Goal: Information Seeking & Learning: Learn about a topic

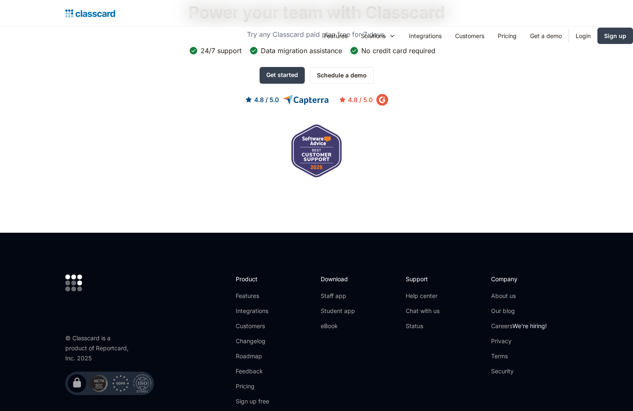
scroll to position [889, 0]
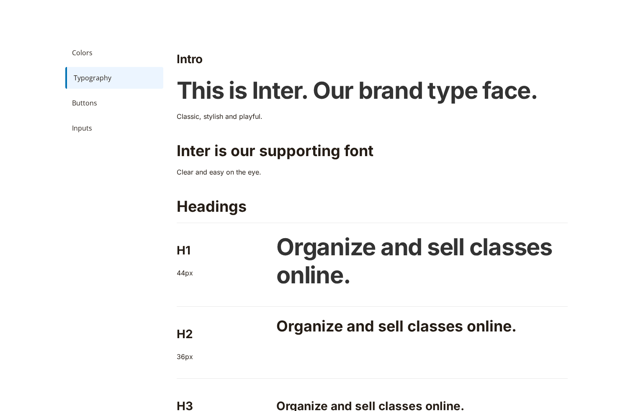
scroll to position [393, 0]
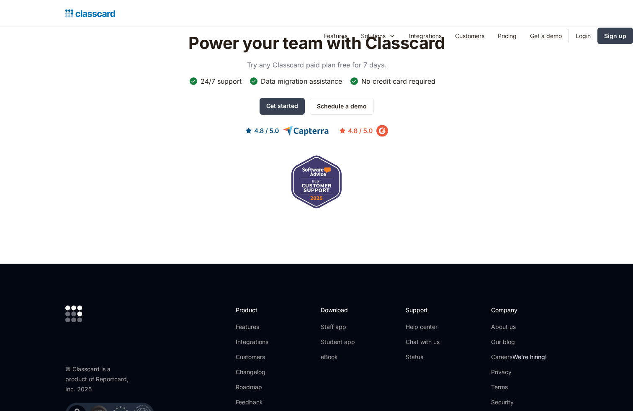
scroll to position [1286, 0]
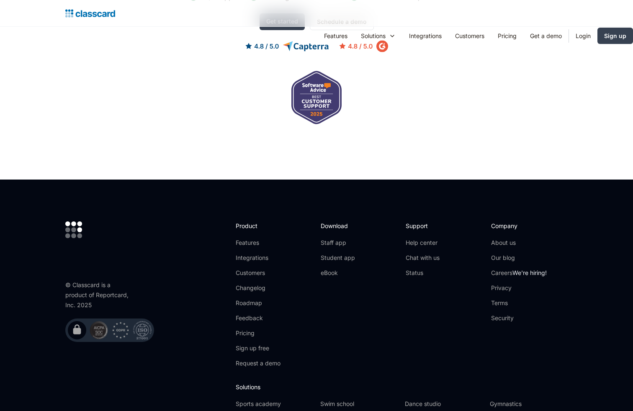
scroll to position [1176, 0]
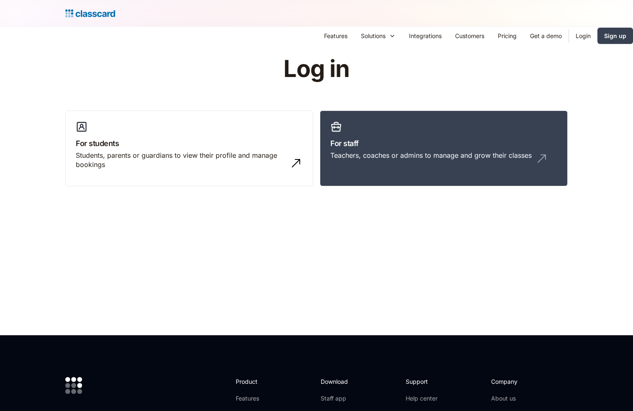
scroll to position [231, 0]
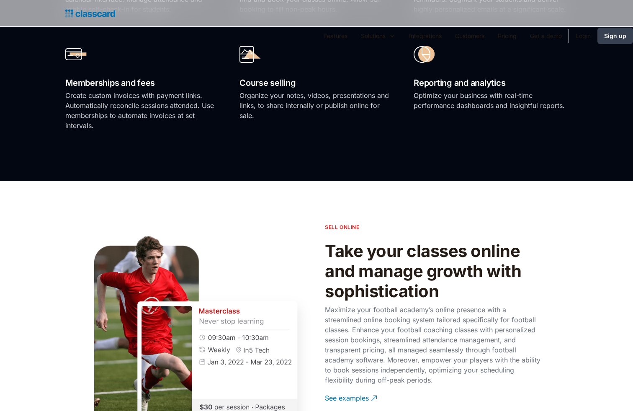
scroll to position [1127, 0]
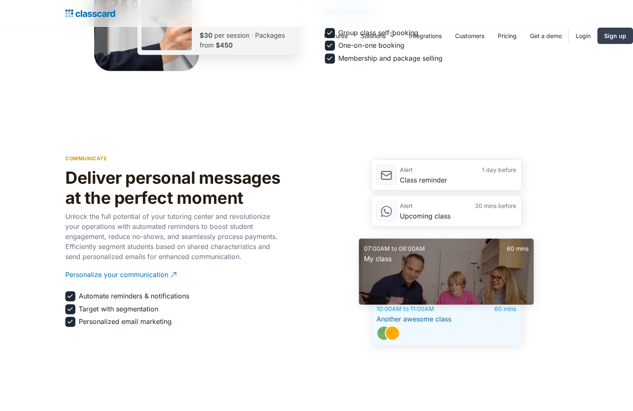
scroll to position [1493, 0]
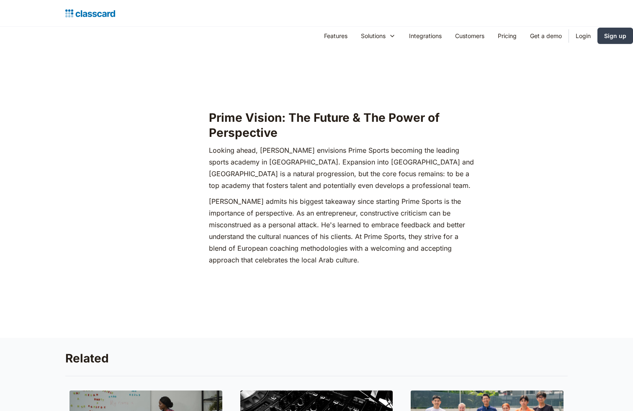
scroll to position [1493, 0]
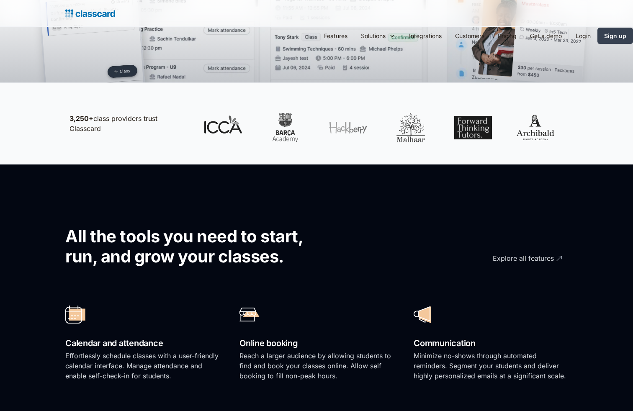
scroll to position [760, 0]
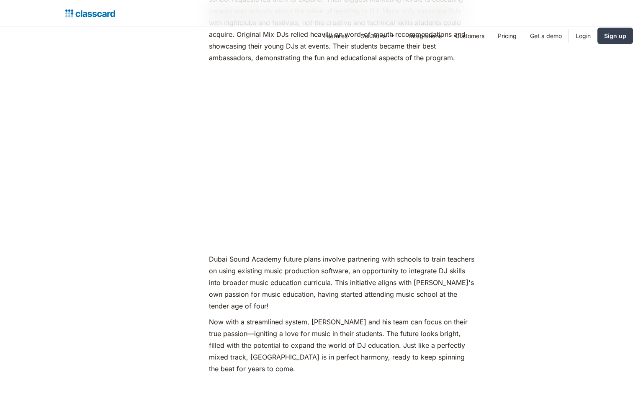
scroll to position [1493, 0]
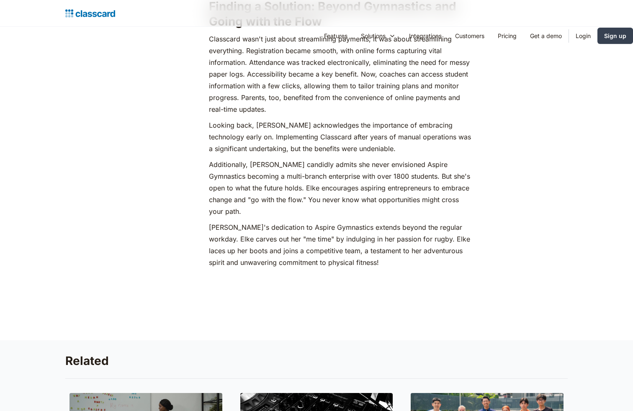
scroll to position [1493, 0]
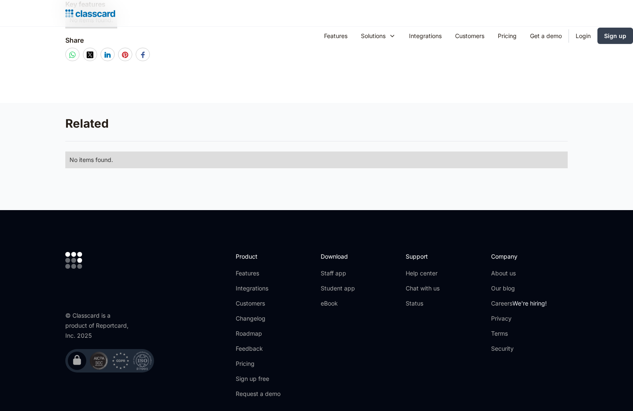
scroll to position [520, 0]
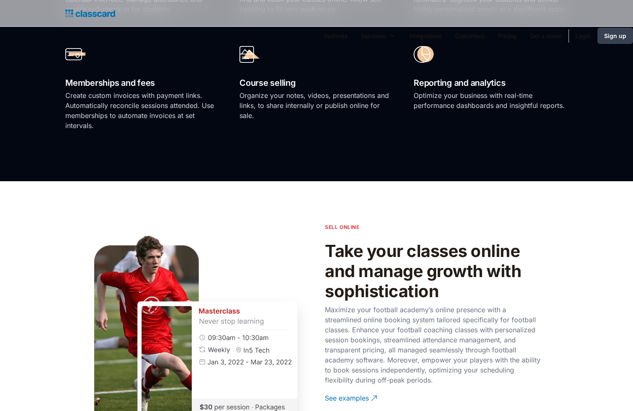
scroll to position [1127, 0]
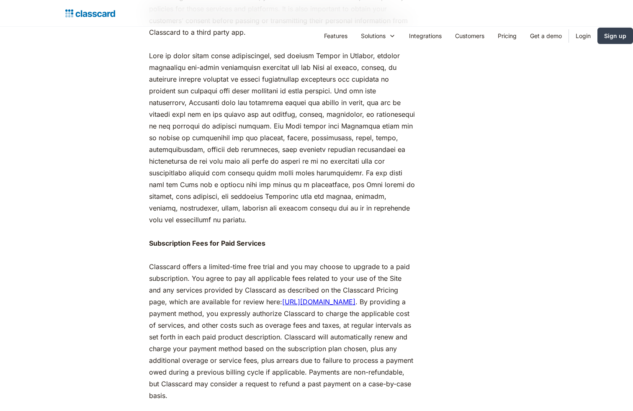
scroll to position [1127, 0]
